Goal: Navigation & Orientation: Find specific page/section

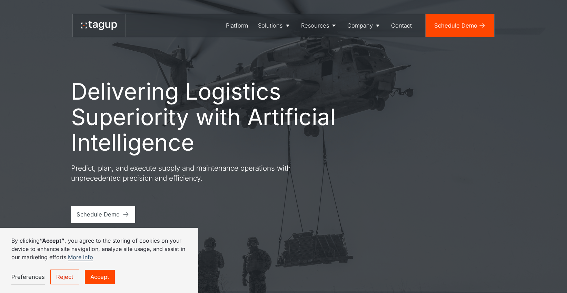
click at [74, 276] on link "Reject" at bounding box center [64, 277] width 29 height 15
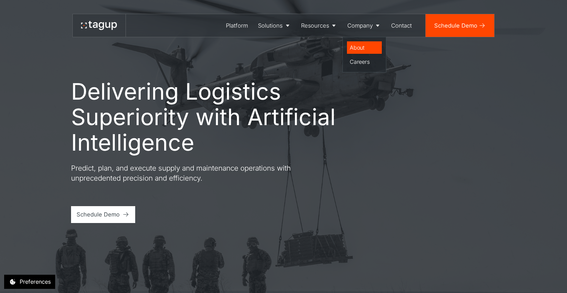
click at [368, 46] on div "About" at bounding box center [364, 47] width 29 height 8
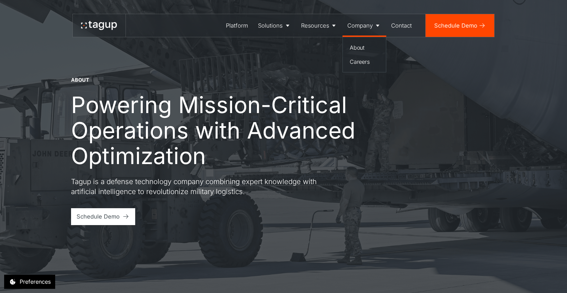
click at [364, 30] on div "Company" at bounding box center [360, 25] width 26 height 9
click at [362, 27] on div "Company" at bounding box center [360, 25] width 26 height 9
click at [362, 59] on div "Careers" at bounding box center [364, 62] width 29 height 8
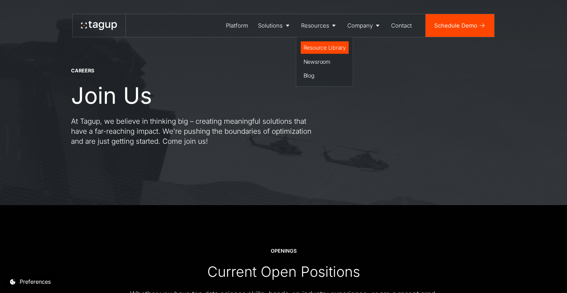
click at [315, 48] on div "Resource Library" at bounding box center [325, 47] width 42 height 8
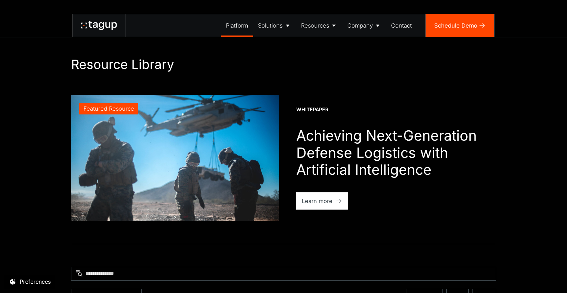
click at [240, 27] on div "Platform" at bounding box center [237, 25] width 22 height 9
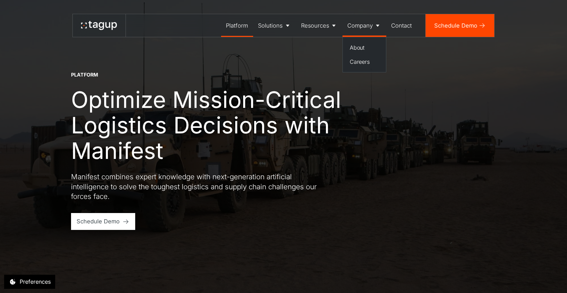
click at [357, 26] on div "Company" at bounding box center [360, 25] width 26 height 9
click at [357, 25] on div "Company" at bounding box center [360, 25] width 26 height 9
click at [355, 47] on div "About" at bounding box center [364, 47] width 29 height 8
